Goal: Task Accomplishment & Management: Use online tool/utility

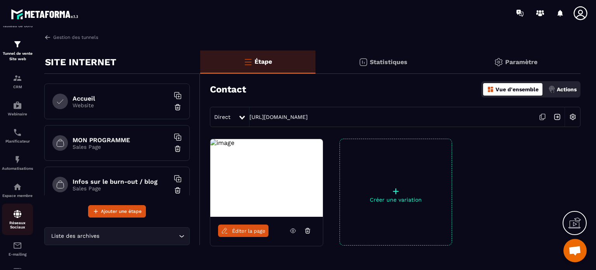
scroll to position [39, 0]
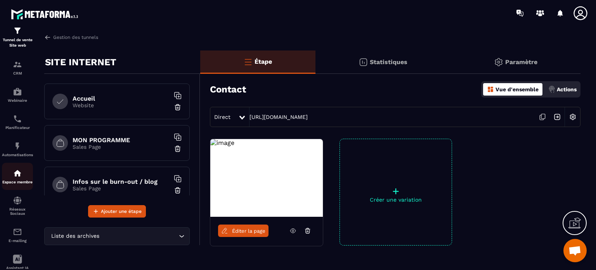
click at [16, 178] on img at bounding box center [17, 172] width 9 height 9
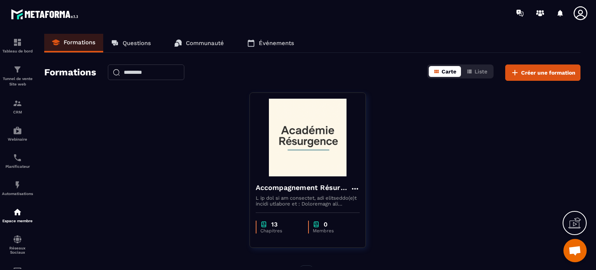
click at [440, 71] on icon "button" at bounding box center [437, 71] width 6 height 6
drag, startPoint x: 305, startPoint y: 121, endPoint x: 202, endPoint y: 132, distance: 103.4
click at [202, 132] on div "Accompagnement Résurgence "6 mois pour sortir du burn-out et retrouver forces e…" at bounding box center [312, 174] width 536 height 165
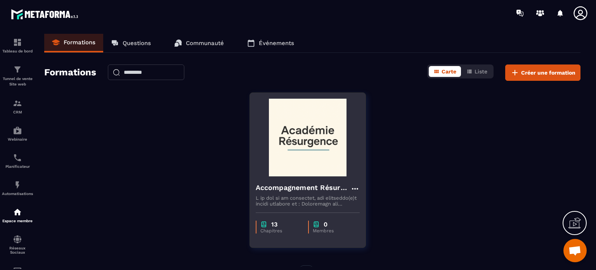
click at [288, 131] on img at bounding box center [308, 138] width 104 height 78
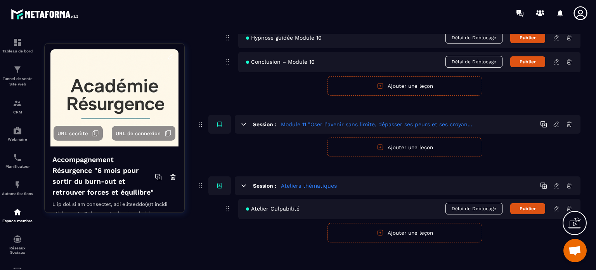
scroll to position [1356, 0]
click at [557, 207] on icon at bounding box center [556, 208] width 7 height 7
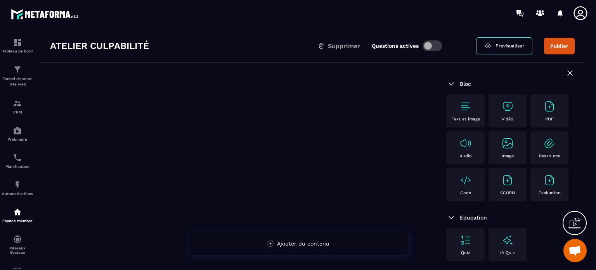
scroll to position [39, 0]
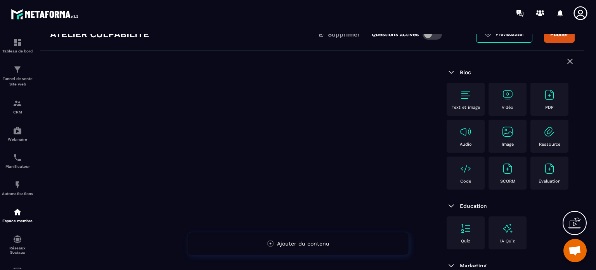
click at [509, 94] on img at bounding box center [507, 94] width 12 height 12
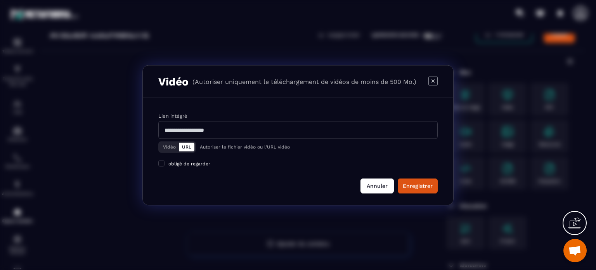
click at [373, 186] on button "Annuler" at bounding box center [377, 185] width 33 height 15
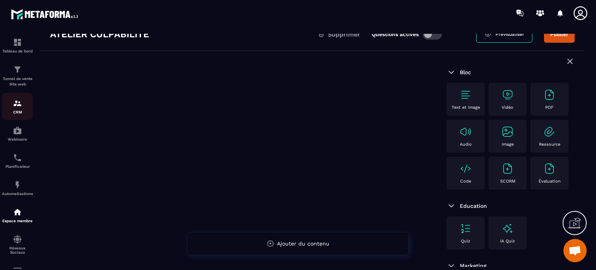
click at [16, 104] on img at bounding box center [17, 103] width 9 height 9
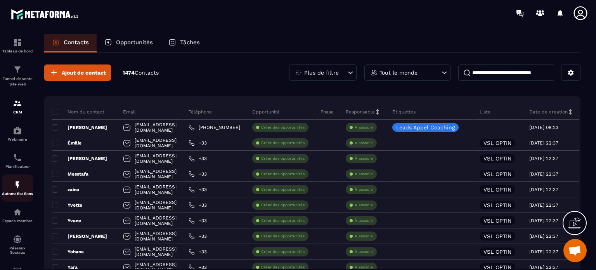
click at [17, 189] on img at bounding box center [17, 184] width 9 height 9
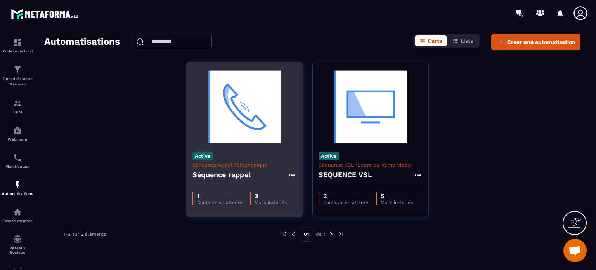
click at [225, 173] on h4 "Séquence rappel" at bounding box center [222, 174] width 58 height 11
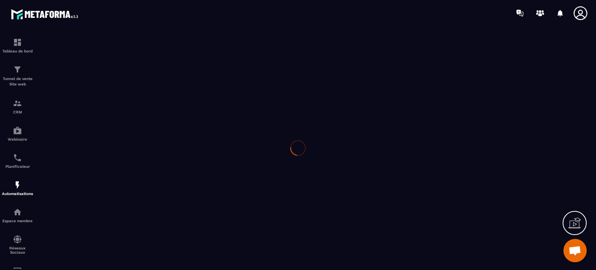
type input "**********"
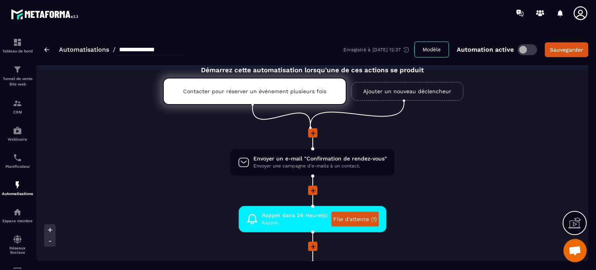
scroll to position [39, 0]
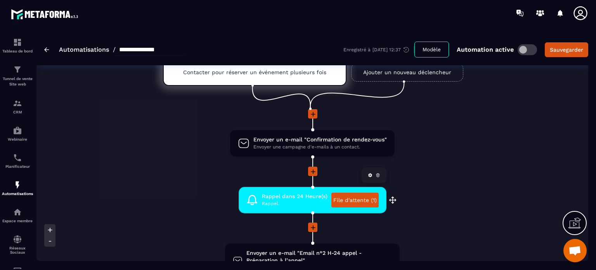
click at [352, 200] on link "File d'attente (1)" at bounding box center [354, 200] width 47 height 15
